Goal: Task Accomplishment & Management: Manage account settings

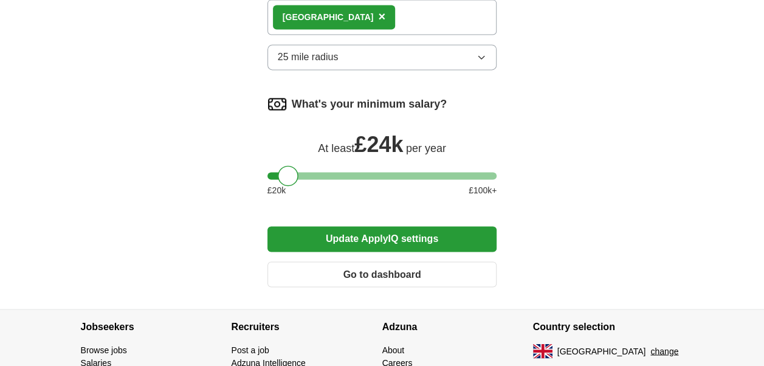
scroll to position [900, 0]
click at [457, 274] on button "Go to dashboard" at bounding box center [383, 275] width 230 height 26
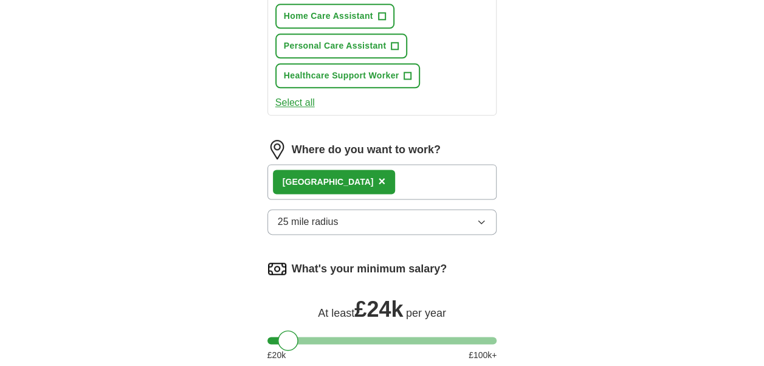
scroll to position [730, 0]
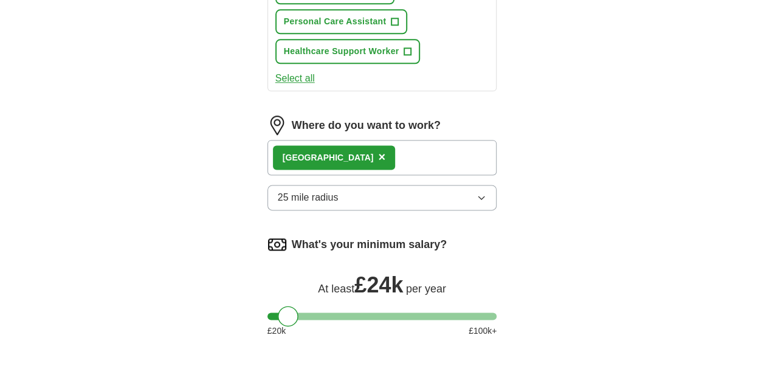
click at [485, 196] on icon "button" at bounding box center [482, 198] width 10 height 10
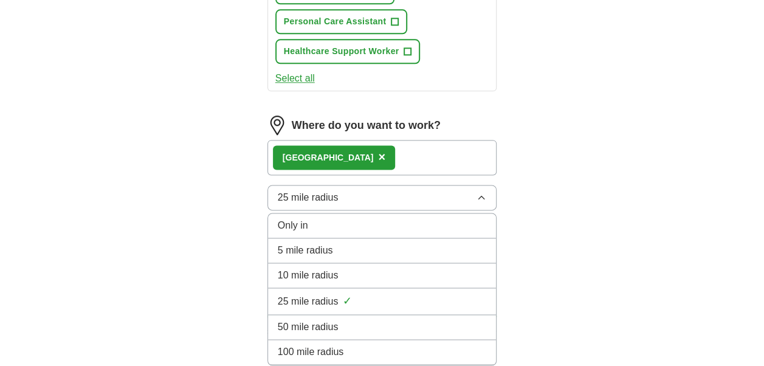
click at [474, 263] on li "10 mile radius" at bounding box center [382, 275] width 229 height 25
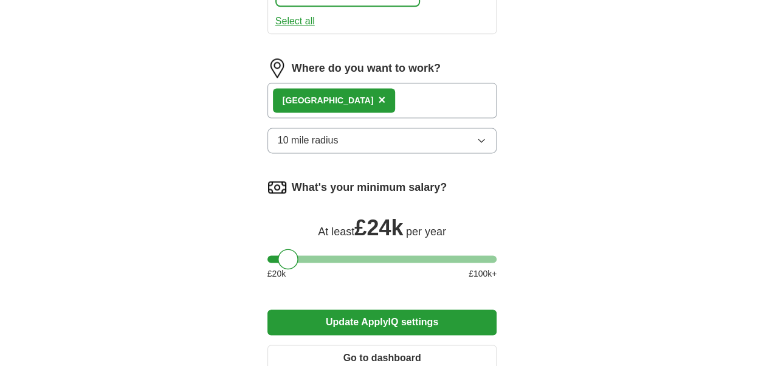
scroll to position [803, 0]
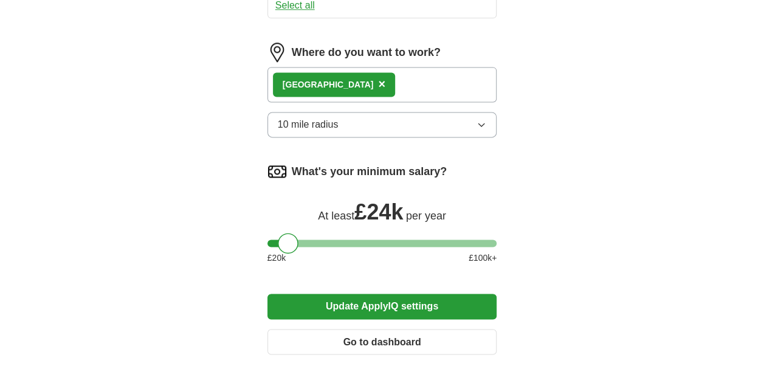
click at [426, 304] on button "Update ApplyIQ settings" at bounding box center [383, 307] width 230 height 26
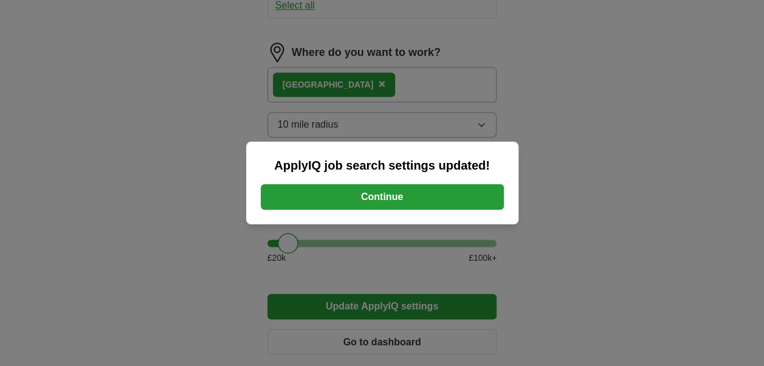
click at [421, 190] on button "Continue" at bounding box center [382, 197] width 243 height 26
